Goal: Task Accomplishment & Management: Use online tool/utility

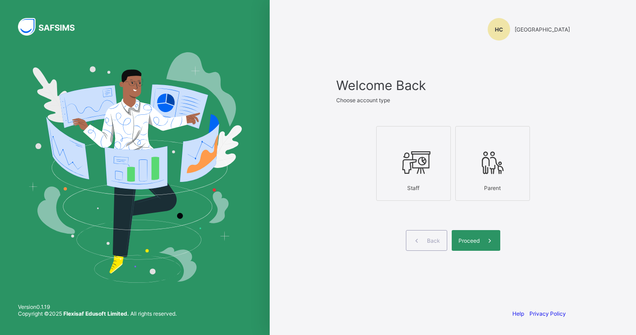
click at [406, 168] on icon at bounding box center [413, 162] width 31 height 27
click at [473, 244] on div "Proceed" at bounding box center [476, 240] width 49 height 21
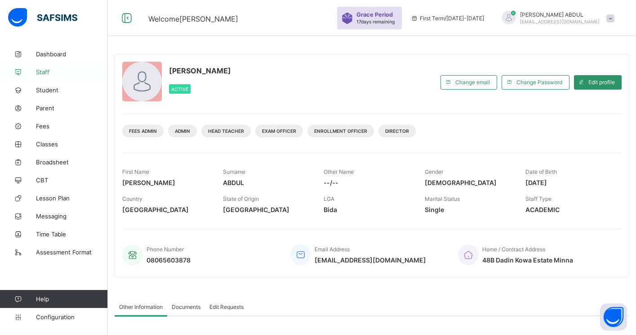
click at [52, 67] on link "Staff" at bounding box center [54, 72] width 108 height 18
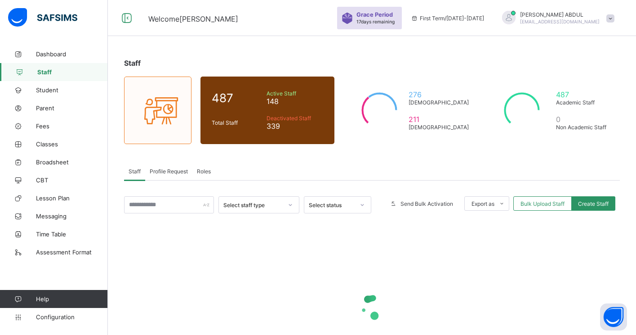
click at [172, 173] on span "Profile Request" at bounding box center [169, 171] width 38 height 7
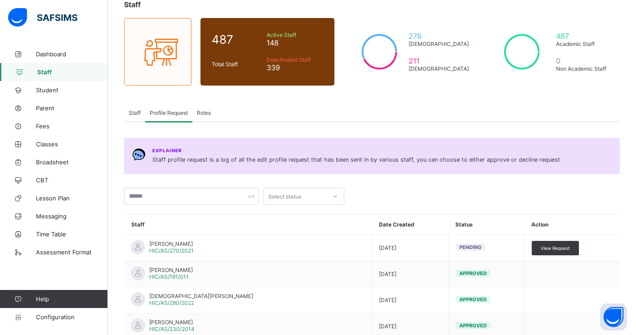
scroll to position [64, 0]
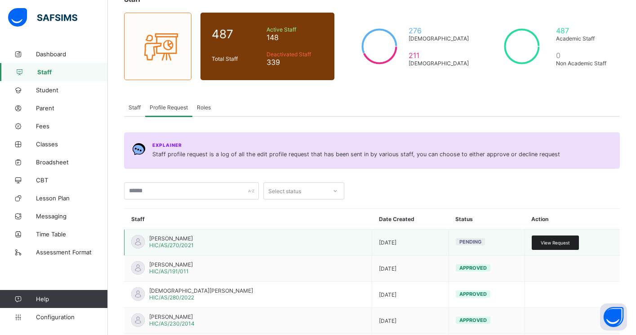
click at [541, 245] on div "View Request" at bounding box center [555, 242] width 47 height 14
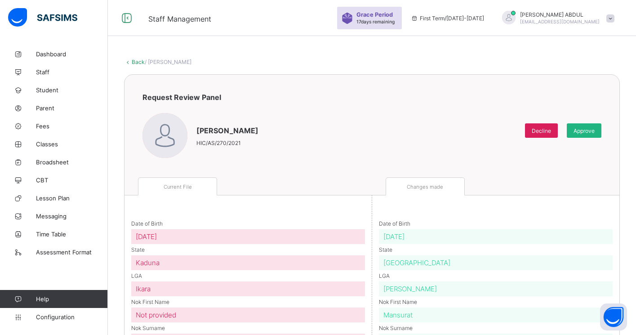
click at [590, 129] on span "Approve" at bounding box center [584, 130] width 21 height 7
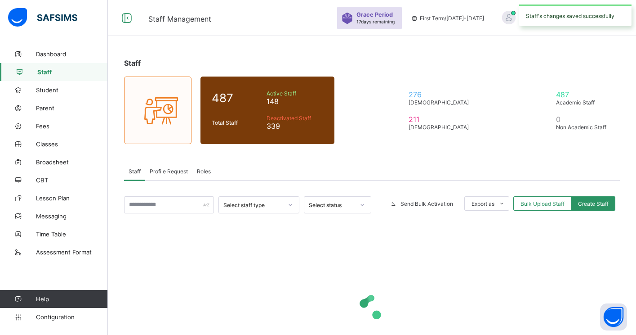
scroll to position [64, 0]
